Goal: Obtain resource: Obtain resource

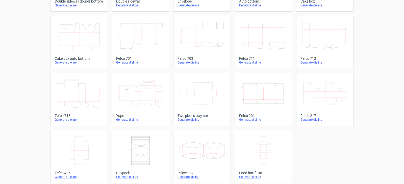
scroll to position [132, 0]
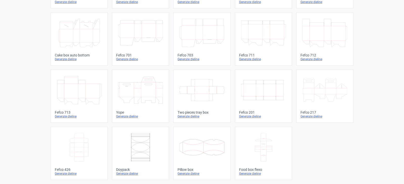
click at [140, 92] on icon at bounding box center [140, 90] width 45 height 28
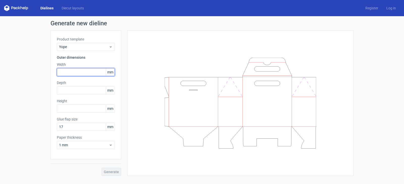
click at [74, 74] on input "text" at bounding box center [86, 72] width 58 height 8
click at [73, 73] on input "text" at bounding box center [86, 72] width 58 height 8
click at [72, 72] on input "text" at bounding box center [86, 72] width 58 height 8
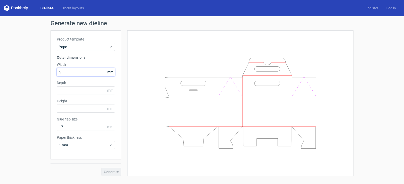
type input "50"
type input "25"
type input "50"
click at [66, 72] on input "50" at bounding box center [86, 72] width 58 height 8
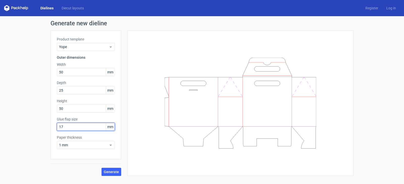
click at [74, 125] on input "17" at bounding box center [86, 127] width 58 height 8
click at [114, 171] on span "Generate" at bounding box center [111, 172] width 15 height 4
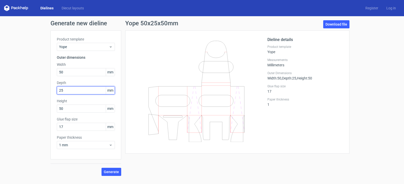
drag, startPoint x: 67, startPoint y: 89, endPoint x: 52, endPoint y: 88, distance: 14.7
click at [57, 88] on input "25" at bounding box center [86, 90] width 58 height 8
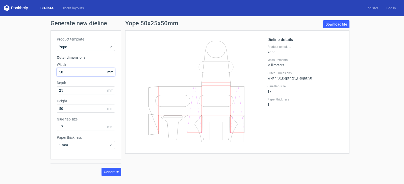
drag, startPoint x: 69, startPoint y: 72, endPoint x: 52, endPoint y: 71, distance: 17.2
click at [57, 71] on input "50" at bounding box center [86, 72] width 58 height 8
type input "25"
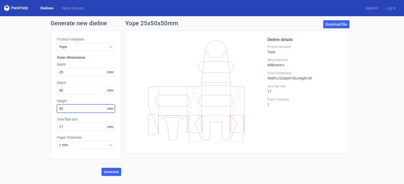
click at [80, 109] on input "50" at bounding box center [86, 108] width 58 height 8
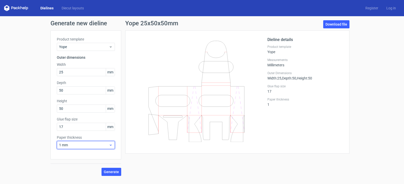
click at [90, 143] on span "1 mm" at bounding box center [84, 144] width 50 height 5
click at [69, 94] on div "0.4 mm" at bounding box center [86, 93] width 54 height 8
click at [115, 171] on span "Generate" at bounding box center [111, 172] width 15 height 4
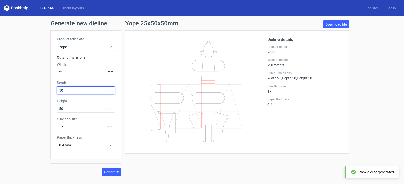
drag, startPoint x: 69, startPoint y: 91, endPoint x: 53, endPoint y: 89, distance: 16.5
click at [57, 89] on input "50" at bounding box center [86, 90] width 58 height 8
type input "25"
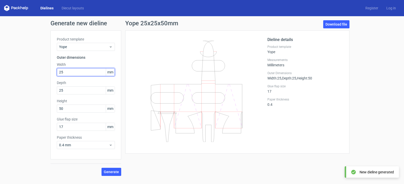
drag, startPoint x: 75, startPoint y: 71, endPoint x: 50, endPoint y: 69, distance: 25.4
click at [57, 69] on input "25" at bounding box center [86, 72] width 58 height 8
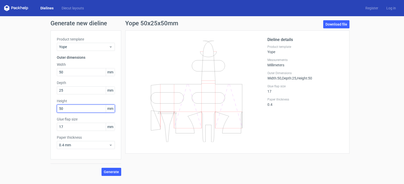
click at [70, 109] on input "50" at bounding box center [86, 108] width 58 height 8
click at [111, 172] on span "Generate" at bounding box center [111, 172] width 15 height 4
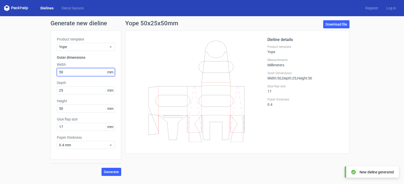
click at [77, 70] on input "50" at bounding box center [86, 72] width 58 height 8
type input "500"
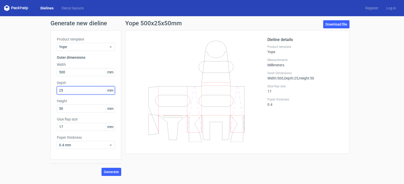
click at [74, 88] on input "25" at bounding box center [86, 90] width 58 height 8
type input "250"
click at [111, 170] on span "Generate" at bounding box center [111, 172] width 15 height 4
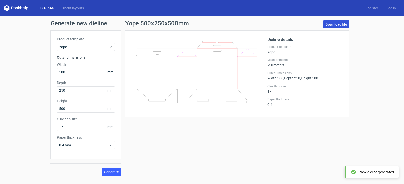
click at [336, 25] on link "Download file" at bounding box center [336, 24] width 26 height 8
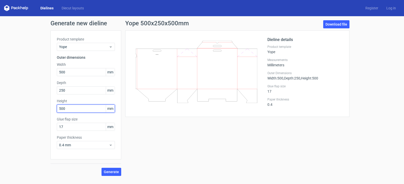
drag, startPoint x: 70, startPoint y: 108, endPoint x: 43, endPoint y: 108, distance: 27.0
click at [57, 108] on input "500" at bounding box center [86, 108] width 58 height 8
click at [78, 110] on input "600" at bounding box center [86, 108] width 58 height 8
drag, startPoint x: 79, startPoint y: 109, endPoint x: 42, endPoint y: 108, distance: 37.1
click at [57, 108] on input "600" at bounding box center [86, 108] width 58 height 8
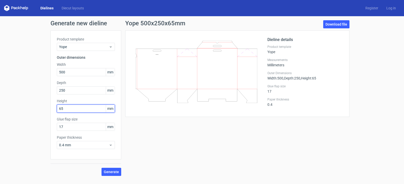
type input "650"
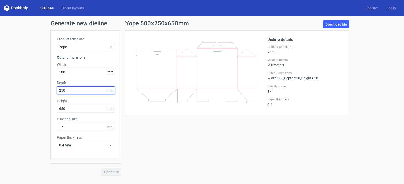
click at [72, 89] on input "250" at bounding box center [86, 90] width 58 height 8
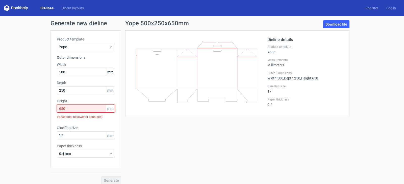
click at [68, 107] on input "650" at bounding box center [86, 108] width 58 height 8
drag, startPoint x: 71, startPoint y: 108, endPoint x: 52, endPoint y: 108, distance: 19.7
click at [57, 108] on input "650" at bounding box center [86, 108] width 58 height 8
